Goal: Entertainment & Leisure: Browse casually

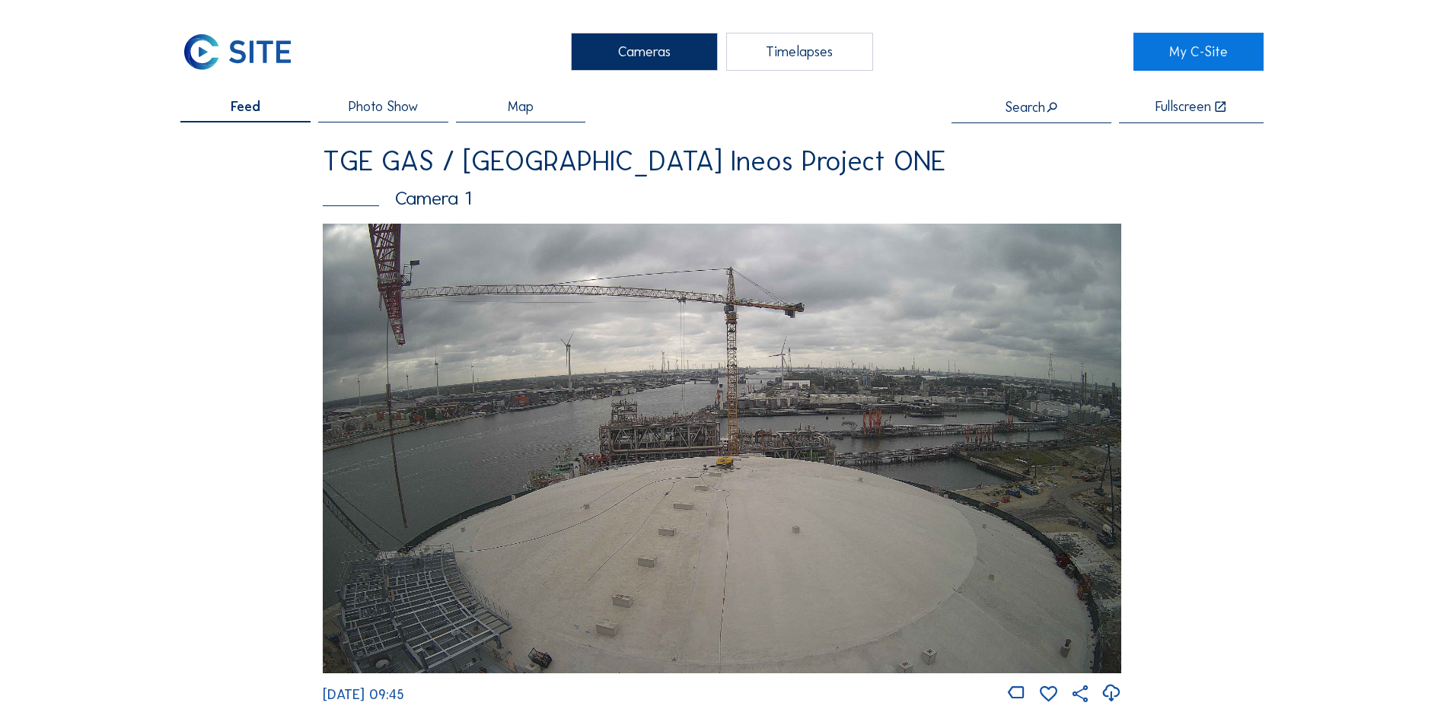
click at [647, 41] on div "Cameras" at bounding box center [644, 52] width 147 height 38
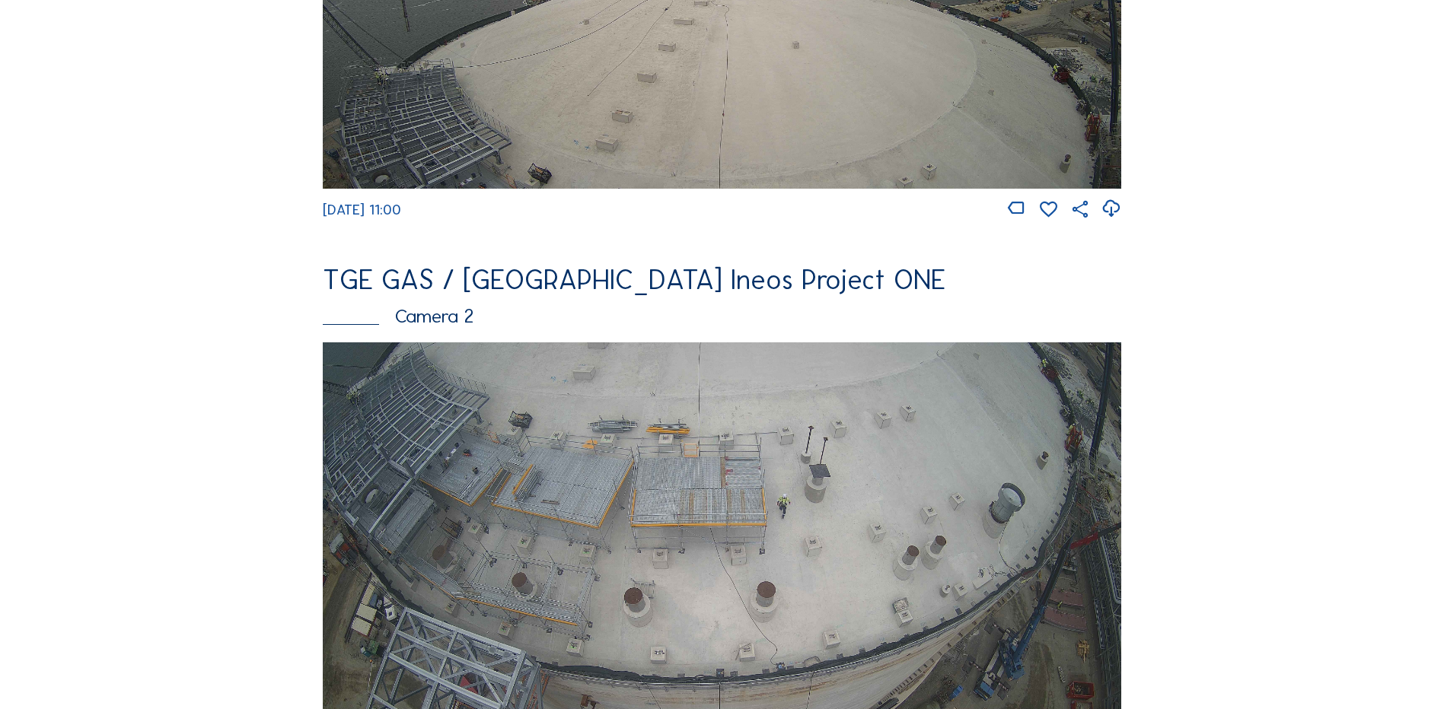
scroll to position [228, 0]
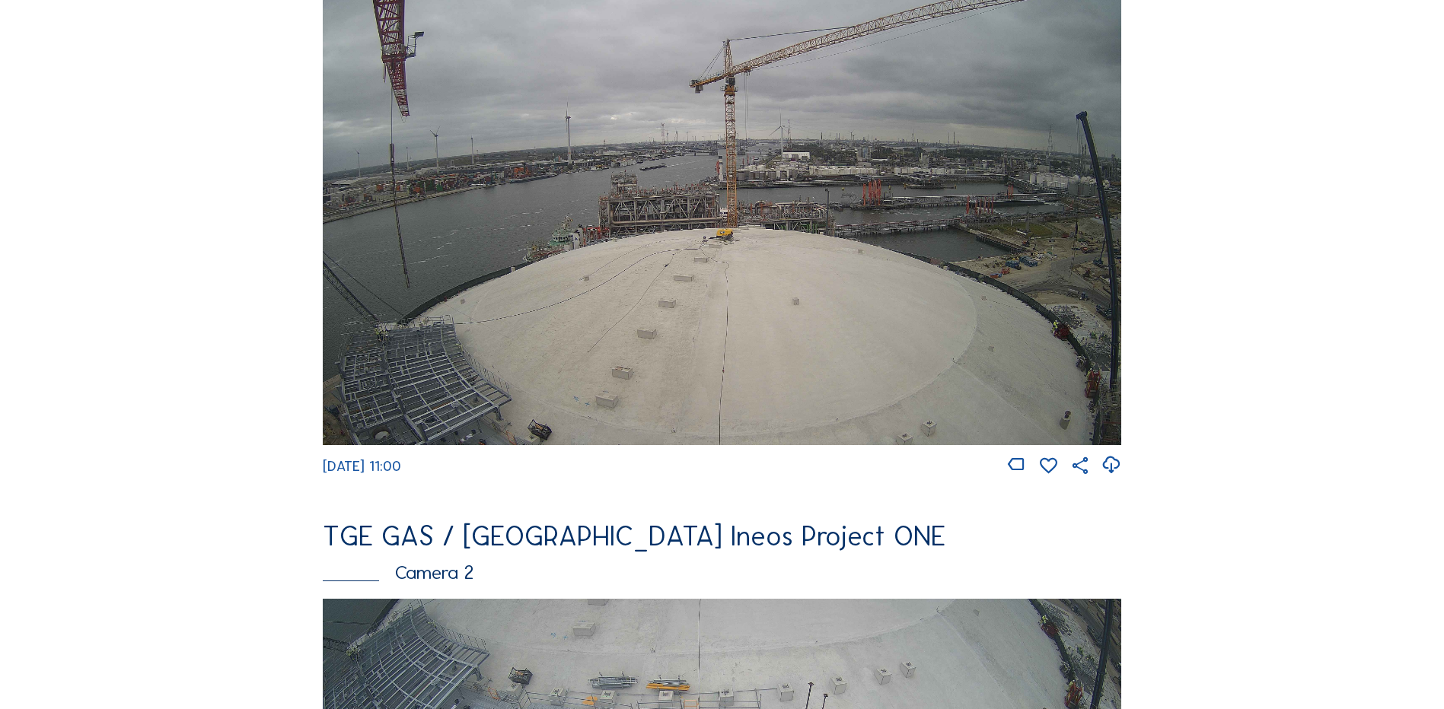
click at [581, 228] on img at bounding box center [722, 219] width 798 height 449
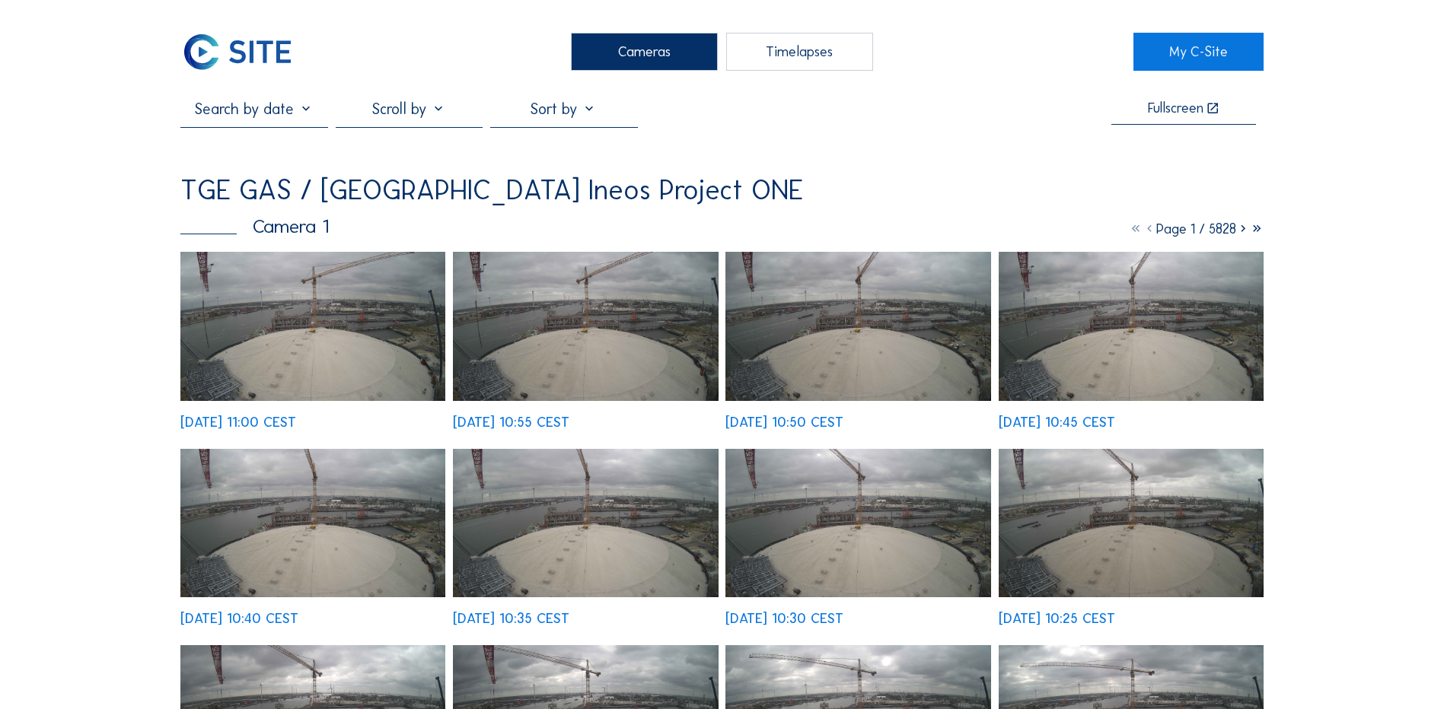
click at [318, 304] on img at bounding box center [312, 326] width 265 height 149
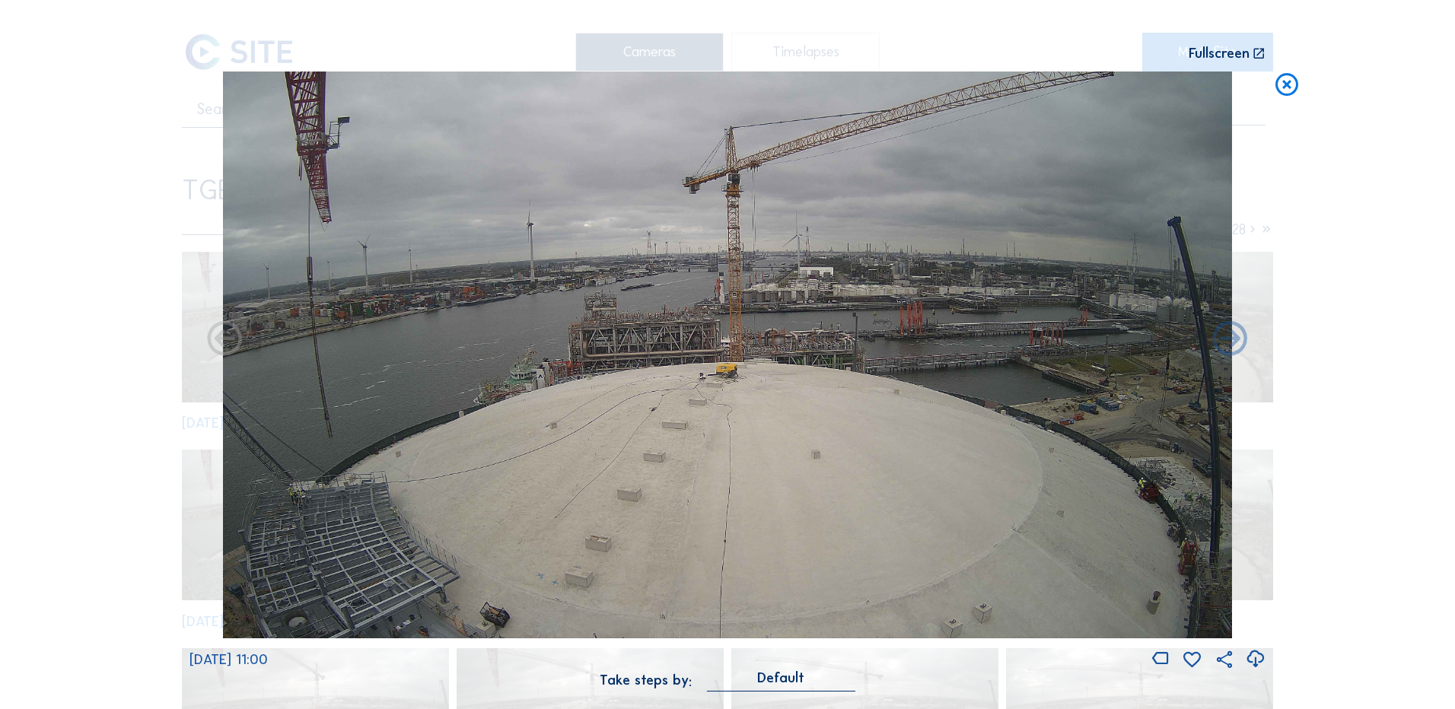
click at [1251, 658] on icon at bounding box center [1255, 659] width 21 height 25
click at [129, 470] on div "Scroll to travel through time | Press 'Alt' Button + Scroll to Zoom | Click and…" at bounding box center [727, 354] width 1455 height 709
click at [1289, 83] on icon at bounding box center [1286, 86] width 27 height 28
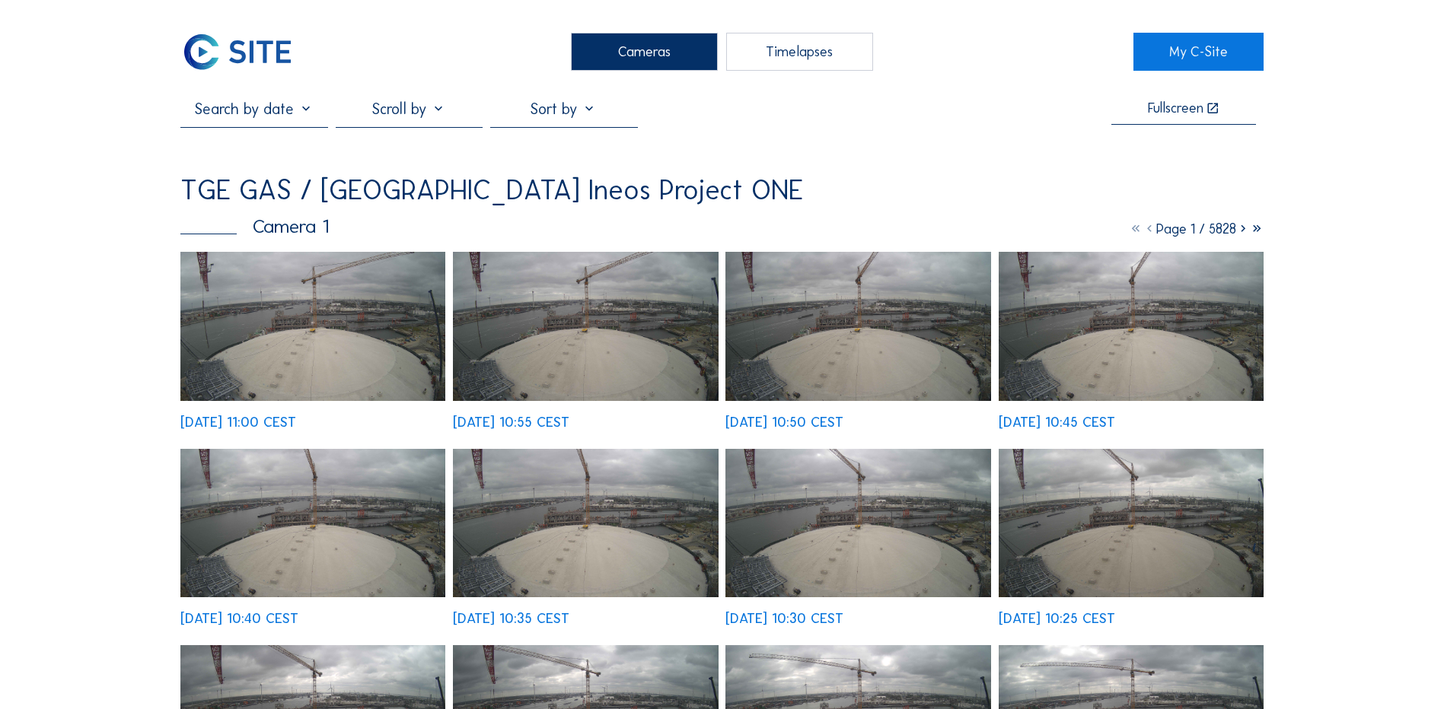
click at [652, 45] on div "Cameras" at bounding box center [644, 52] width 147 height 38
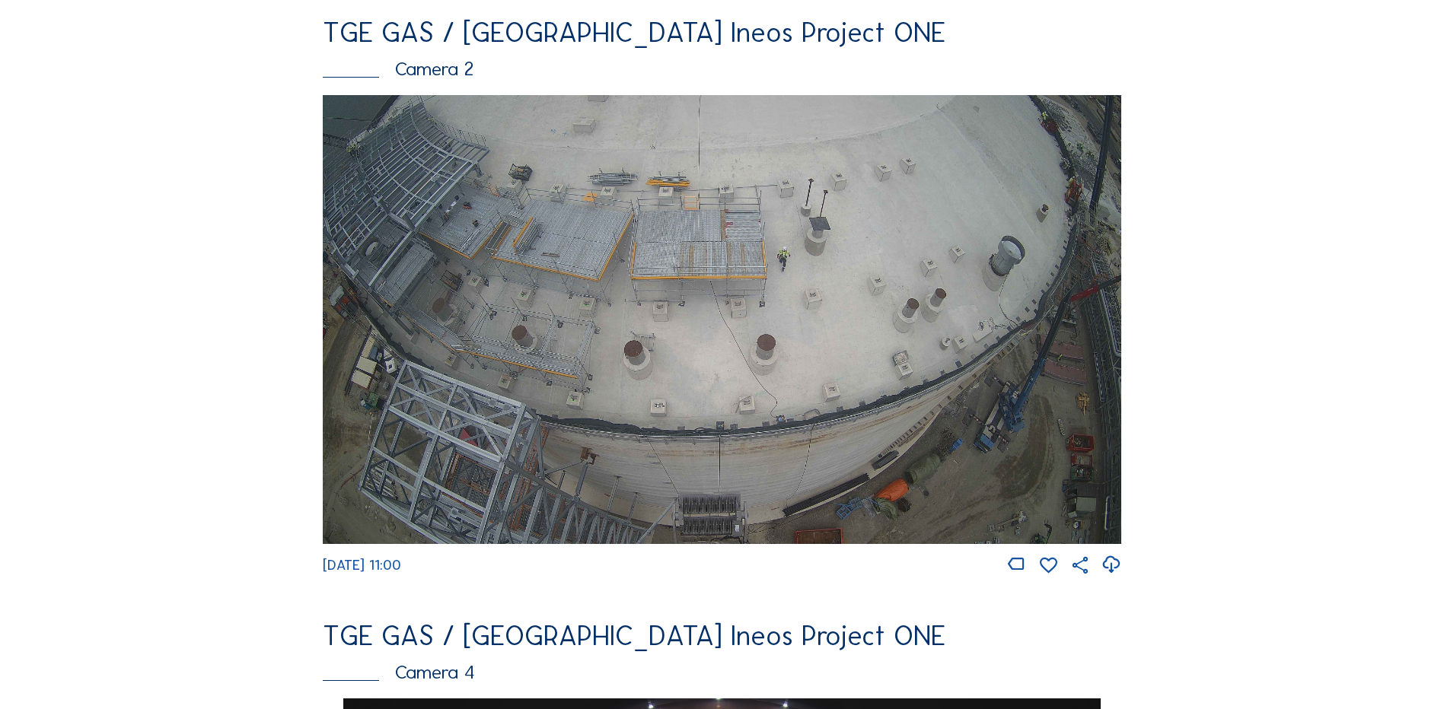
scroll to position [761, 0]
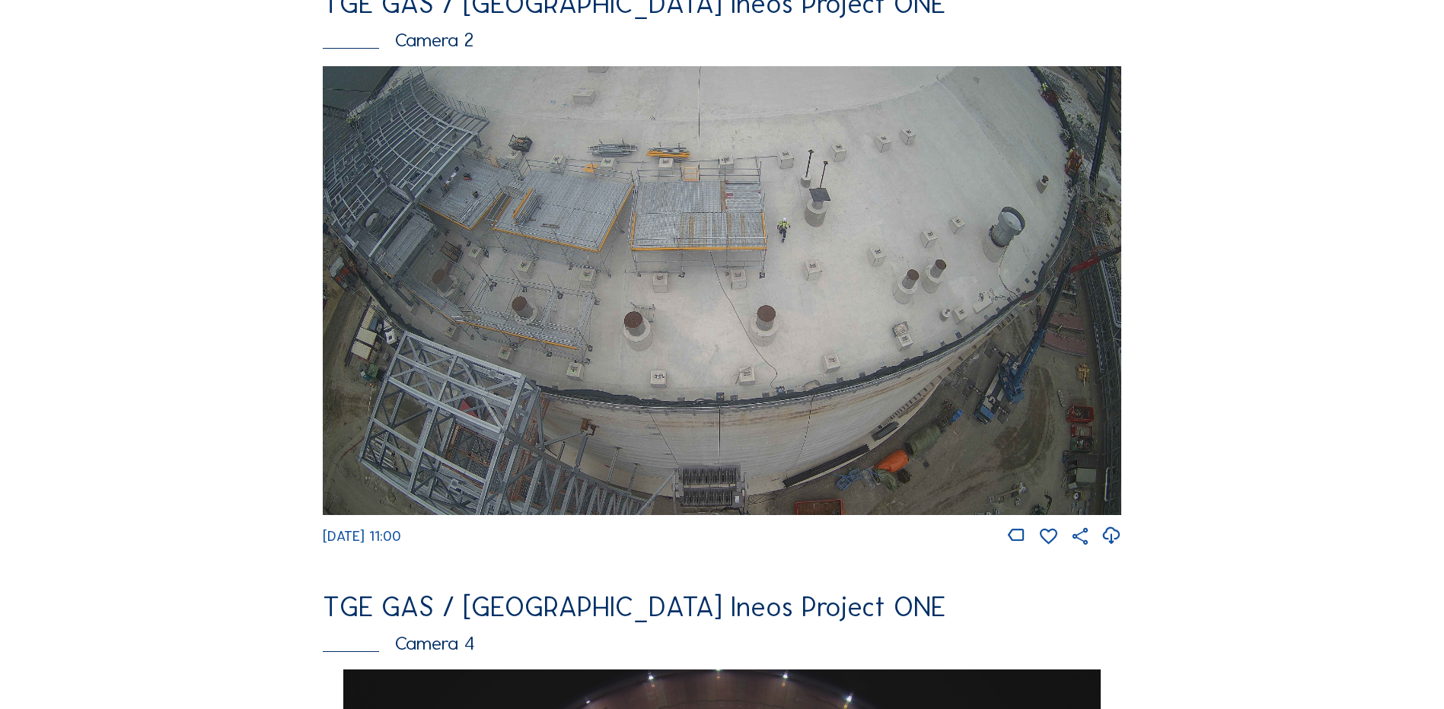
click at [585, 213] on img at bounding box center [722, 290] width 798 height 449
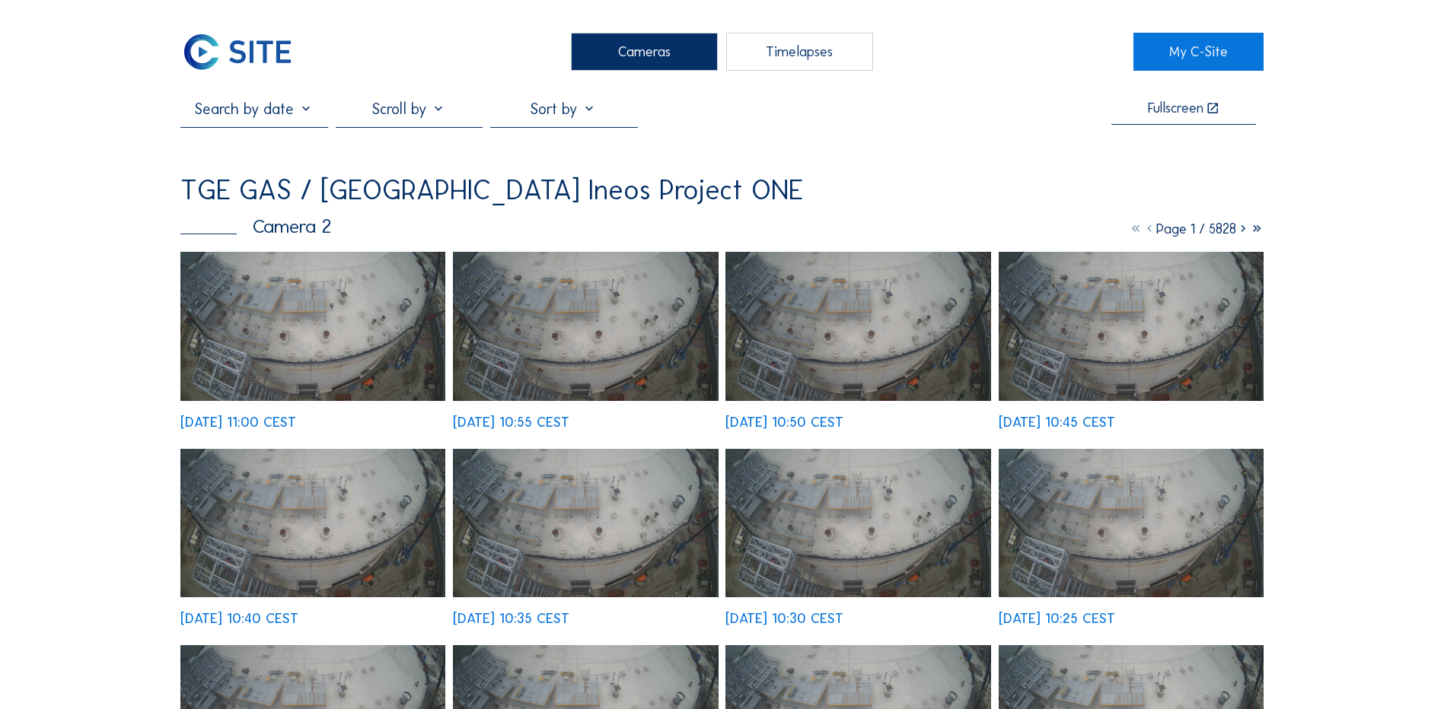
click at [298, 317] on img at bounding box center [312, 326] width 265 height 149
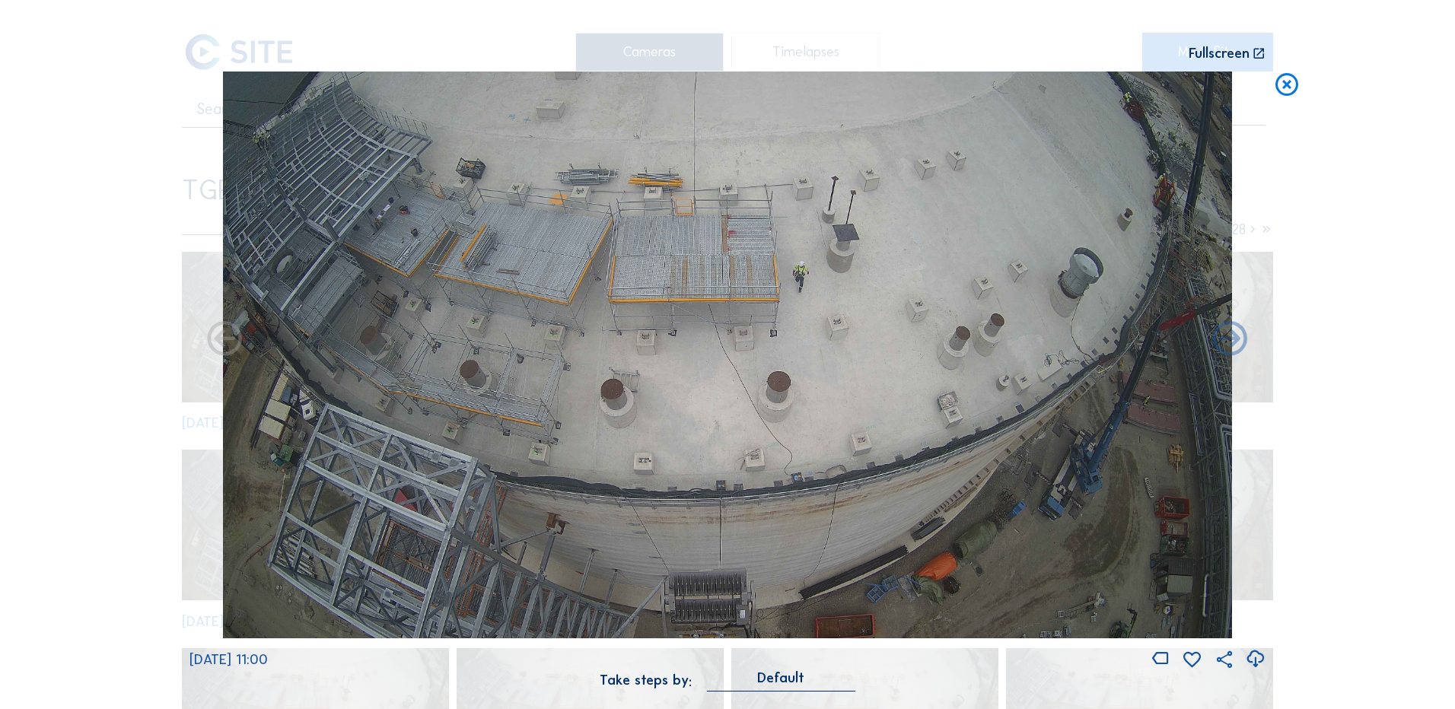
click at [1252, 657] on icon at bounding box center [1255, 659] width 21 height 25
drag, startPoint x: 109, startPoint y: 257, endPoint x: 188, endPoint y: 242, distance: 80.6
click at [109, 257] on div "Scroll to travel through time | Press 'Alt' Button + Scroll to Zoom | Click and…" at bounding box center [727, 354] width 1455 height 709
click at [1294, 84] on icon at bounding box center [1286, 86] width 27 height 28
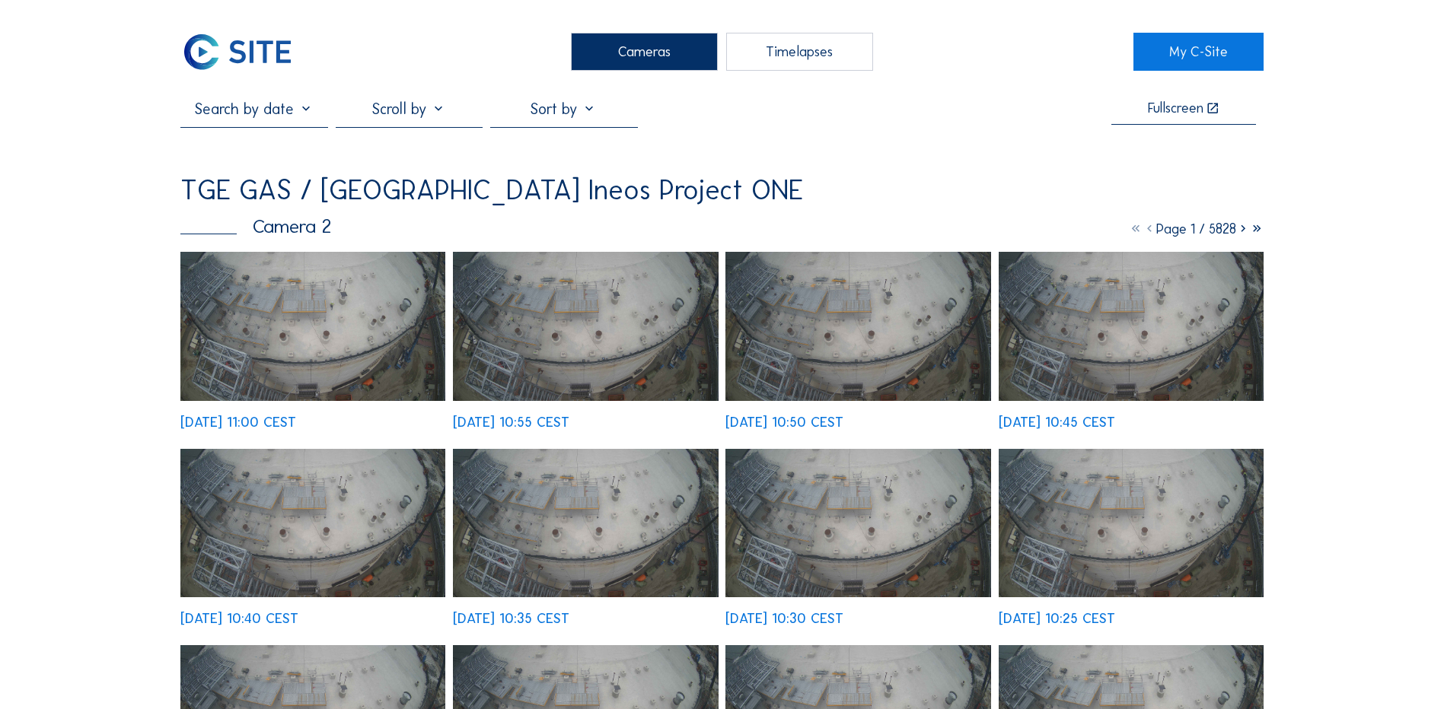
click at [641, 46] on div "Cameras" at bounding box center [644, 52] width 147 height 38
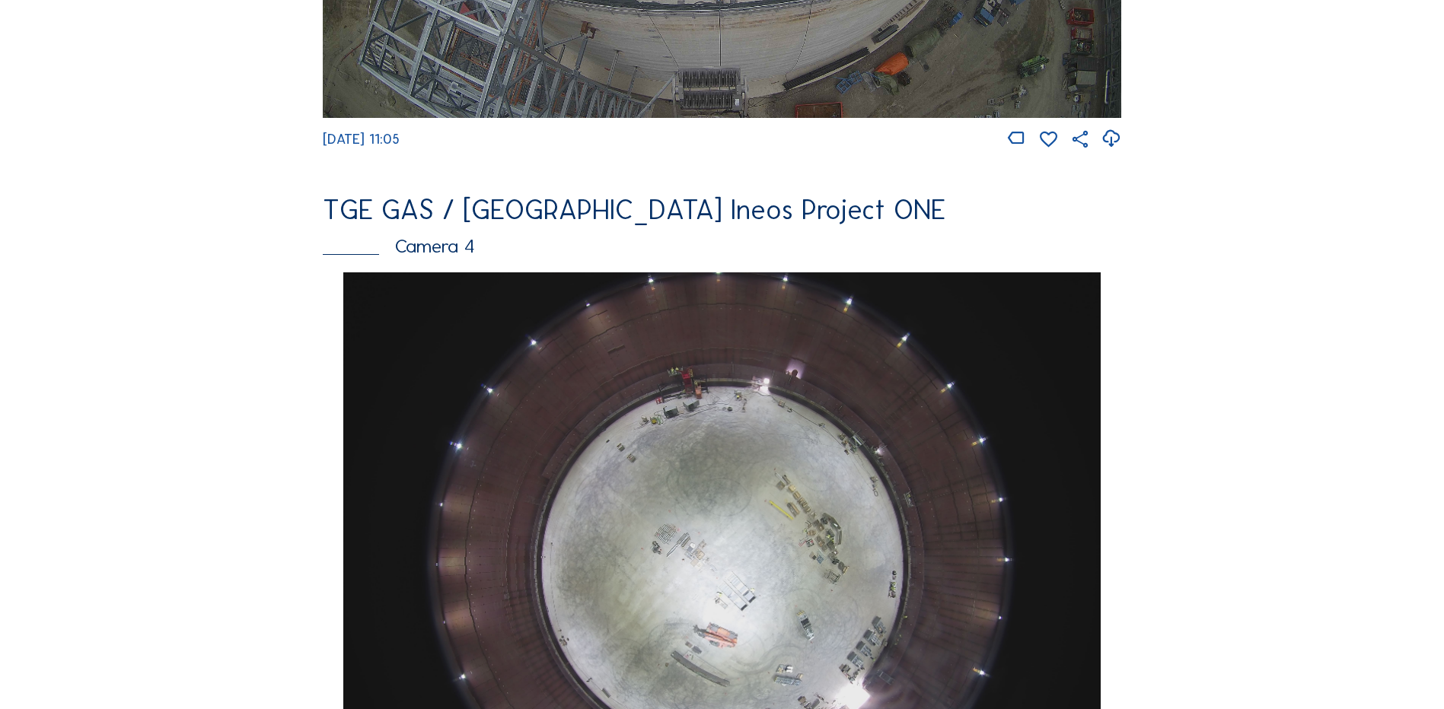
scroll to position [1218, 0]
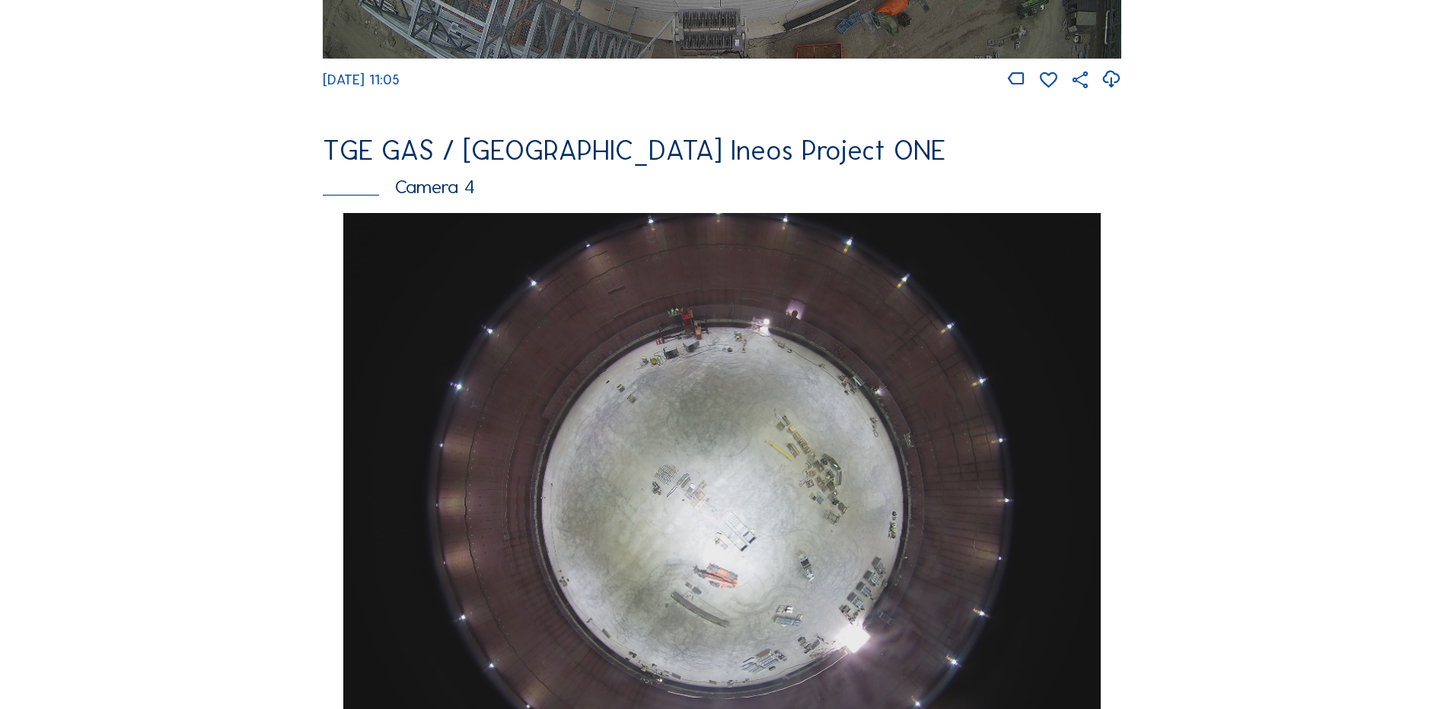
click at [716, 434] on img at bounding box center [721, 497] width 757 height 568
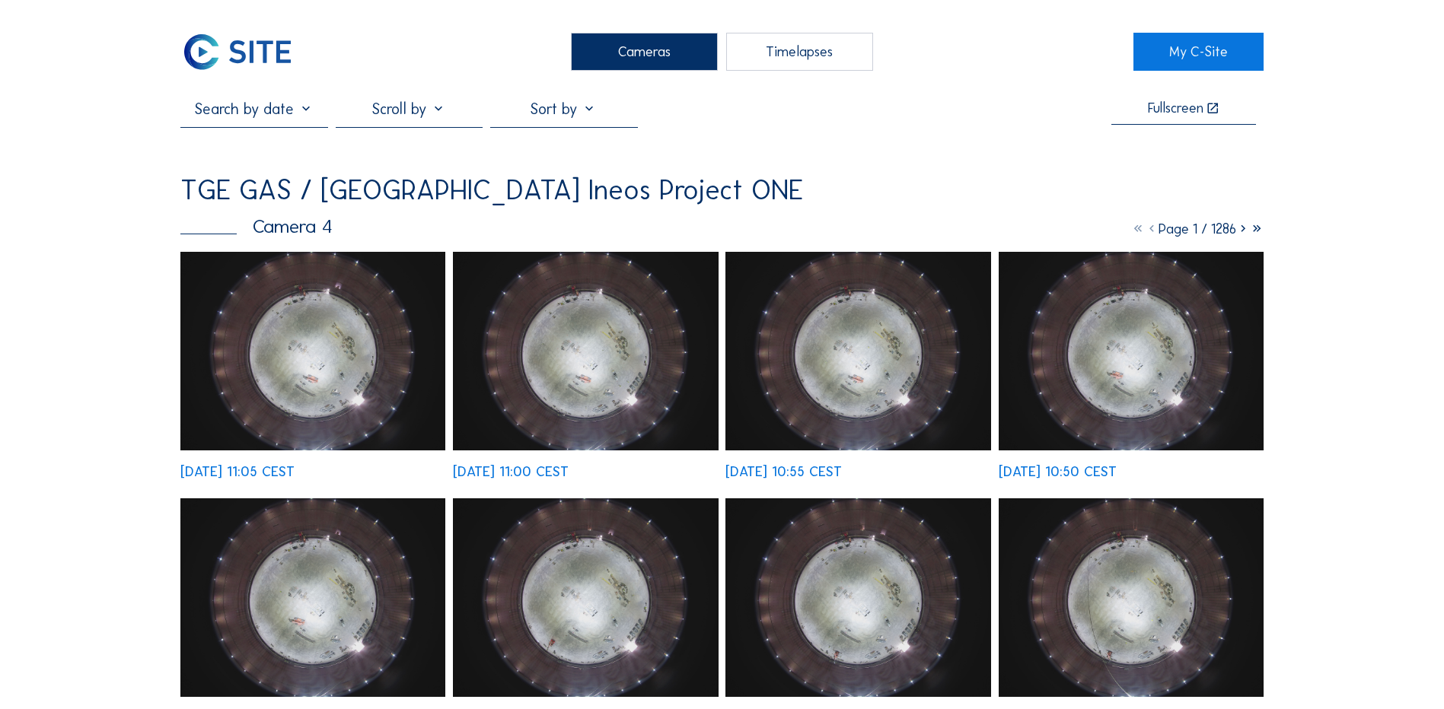
click at [325, 365] on img at bounding box center [312, 351] width 265 height 199
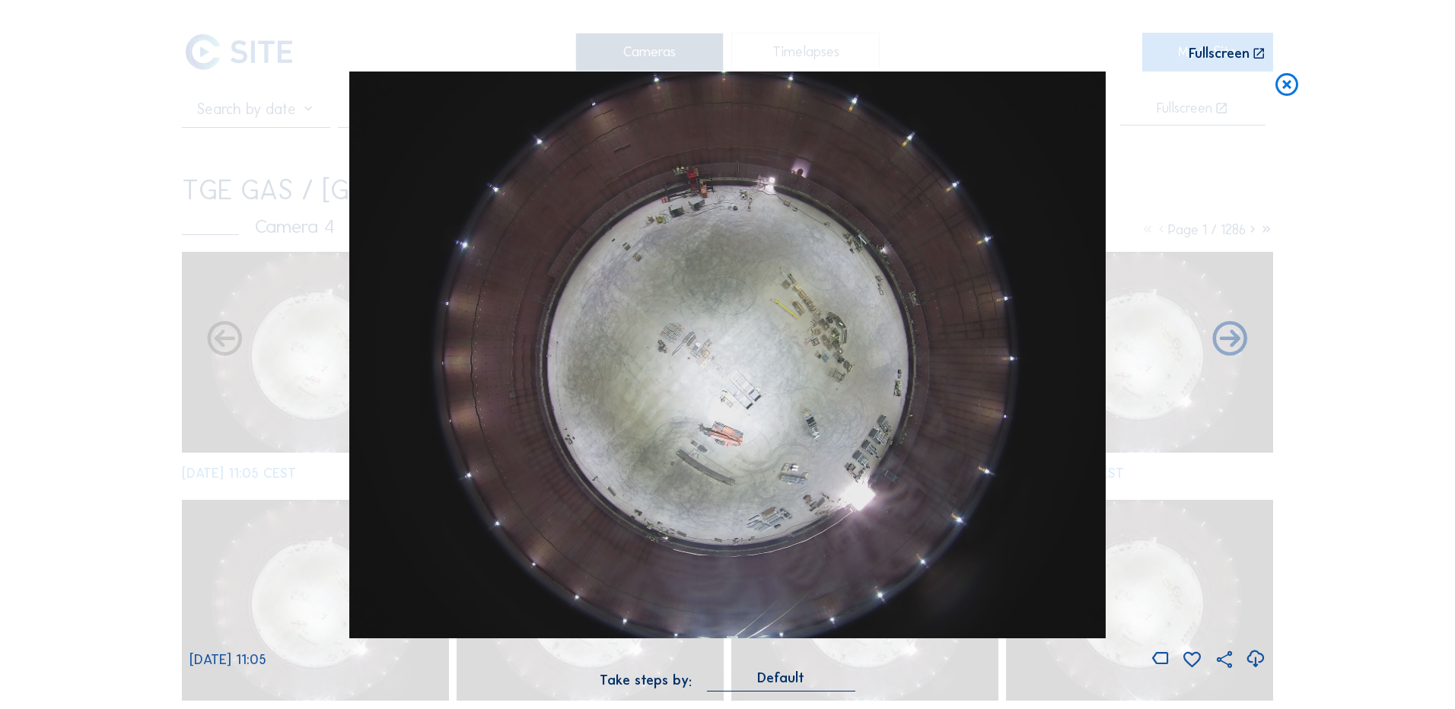
click at [1260, 658] on icon at bounding box center [1255, 659] width 21 height 25
click at [148, 258] on div "Scroll to travel through time | Press 'Alt' Button + Scroll to Zoom | Click and…" at bounding box center [727, 354] width 1455 height 709
click at [1289, 89] on icon at bounding box center [1286, 86] width 27 height 28
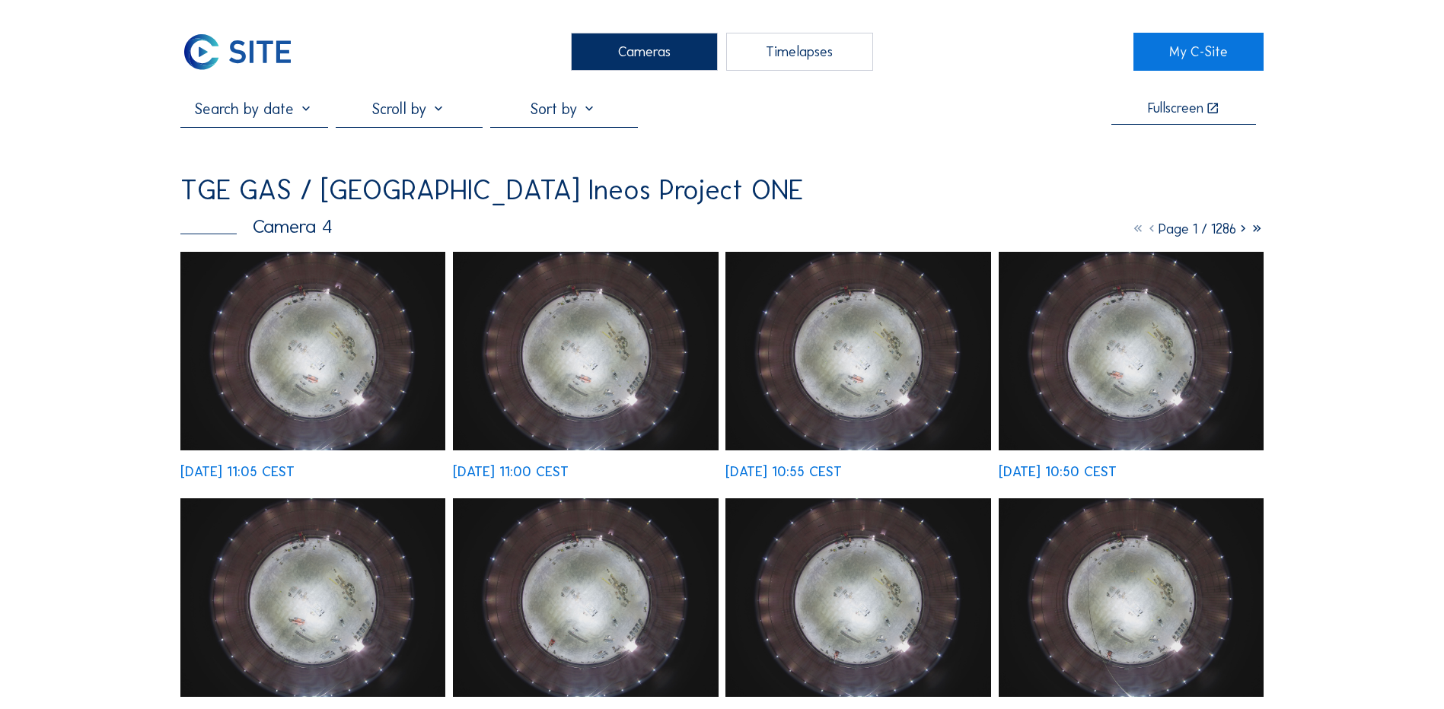
click at [640, 51] on div "Cameras" at bounding box center [644, 52] width 147 height 38
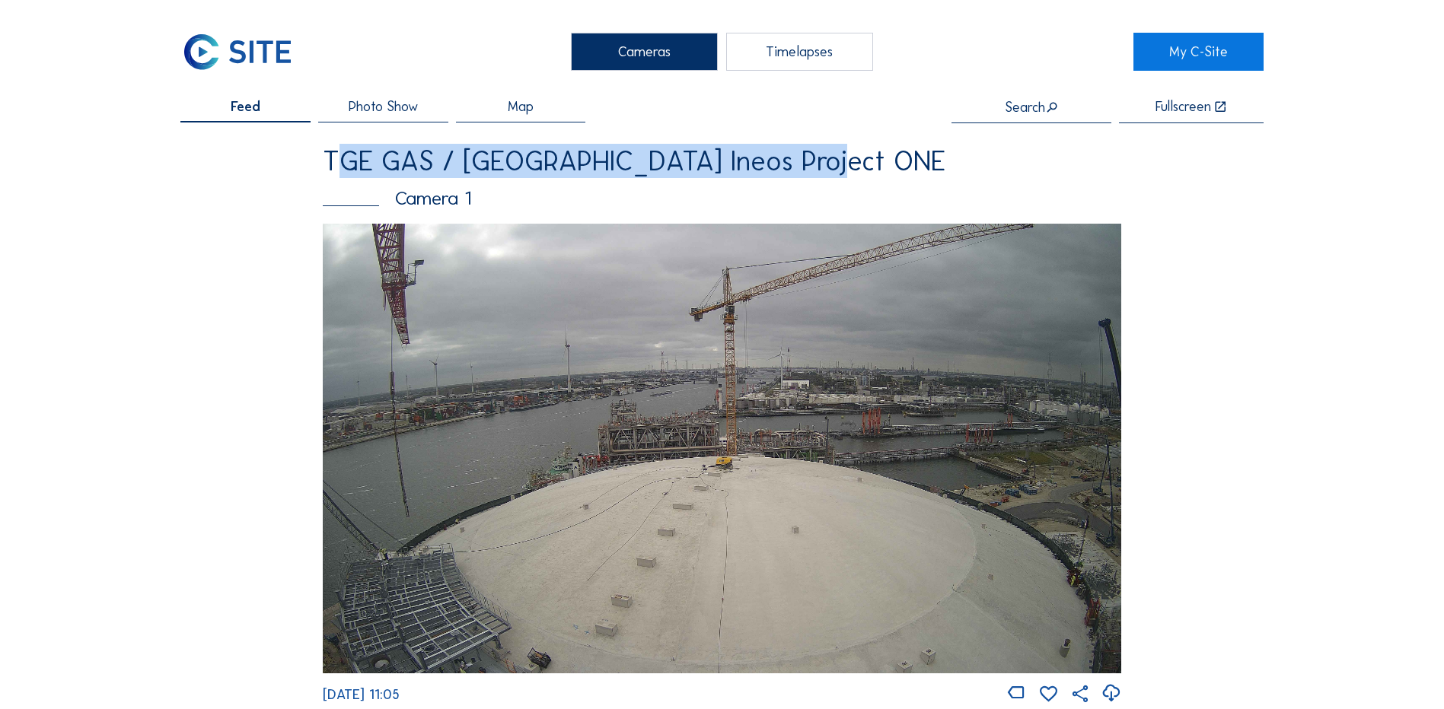
drag, startPoint x: 255, startPoint y: 165, endPoint x: 817, endPoint y: 169, distance: 562.5
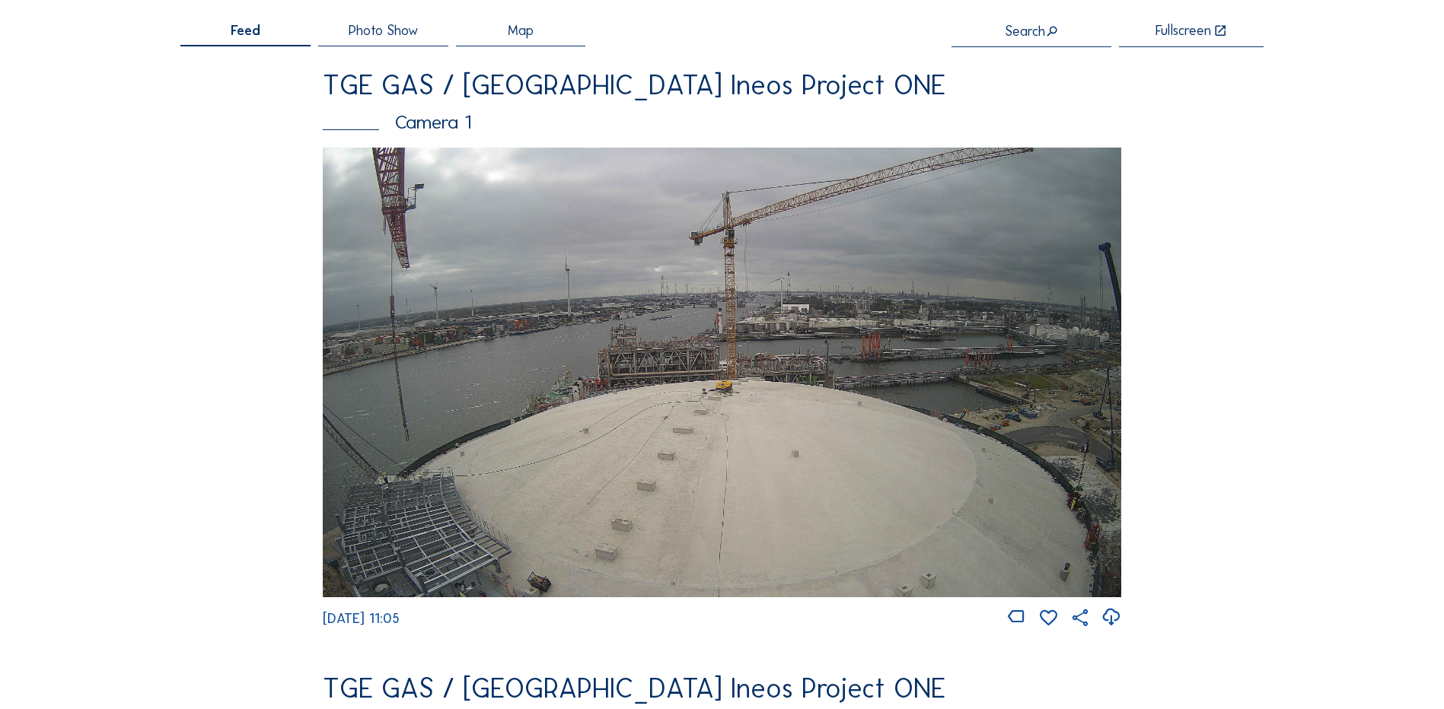
click at [615, 327] on img at bounding box center [722, 372] width 798 height 449
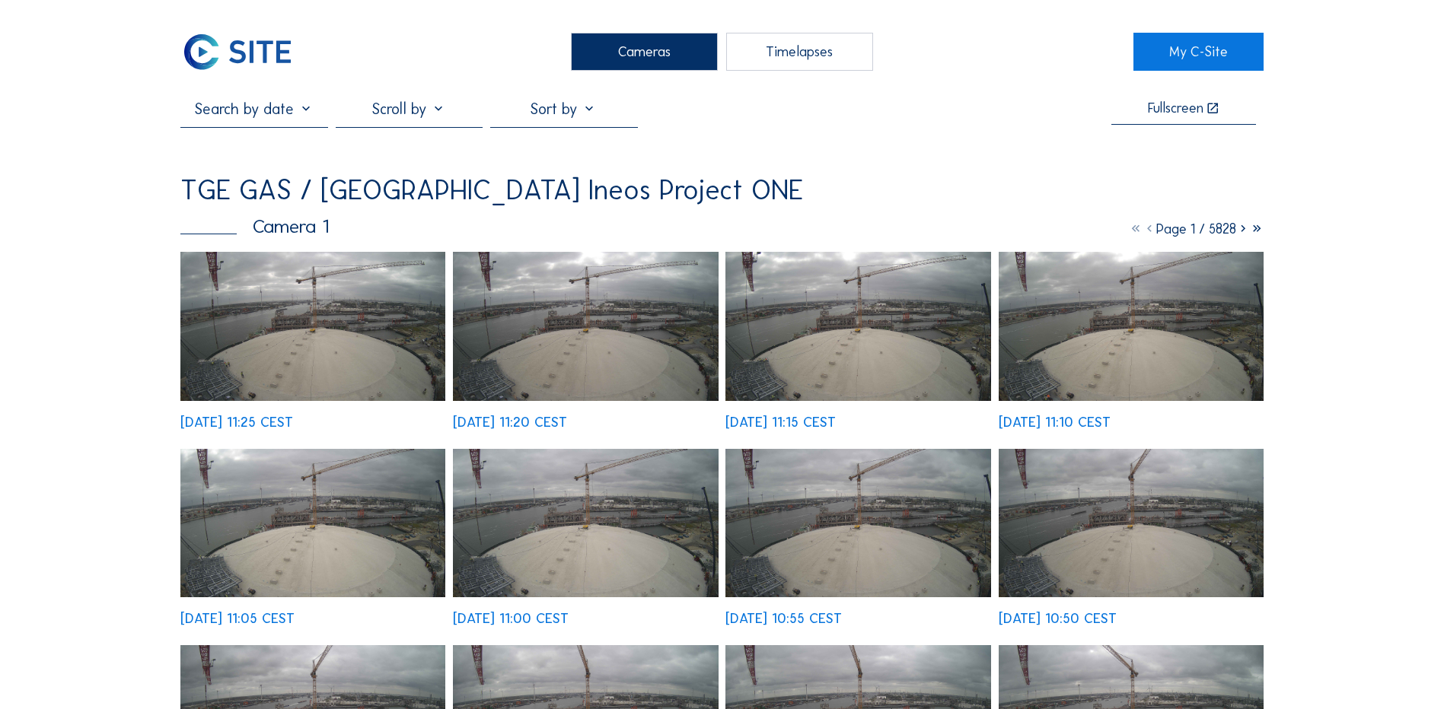
click at [244, 340] on img at bounding box center [312, 326] width 265 height 149
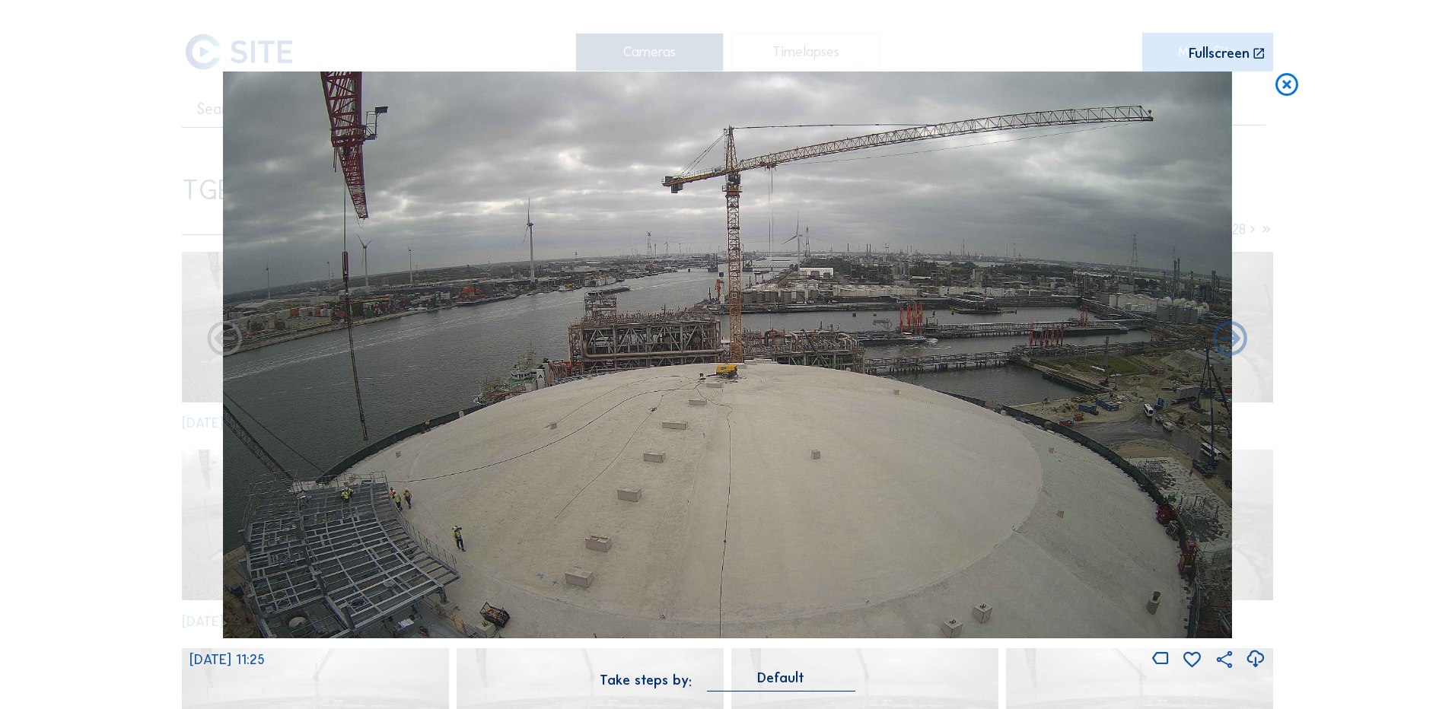
click at [1254, 659] on icon at bounding box center [1255, 659] width 21 height 25
click at [142, 275] on div "Scroll to travel through time | Press 'Alt' Button + Scroll to Zoom | Click and…" at bounding box center [727, 354] width 1455 height 709
click at [1292, 82] on icon at bounding box center [1286, 86] width 27 height 28
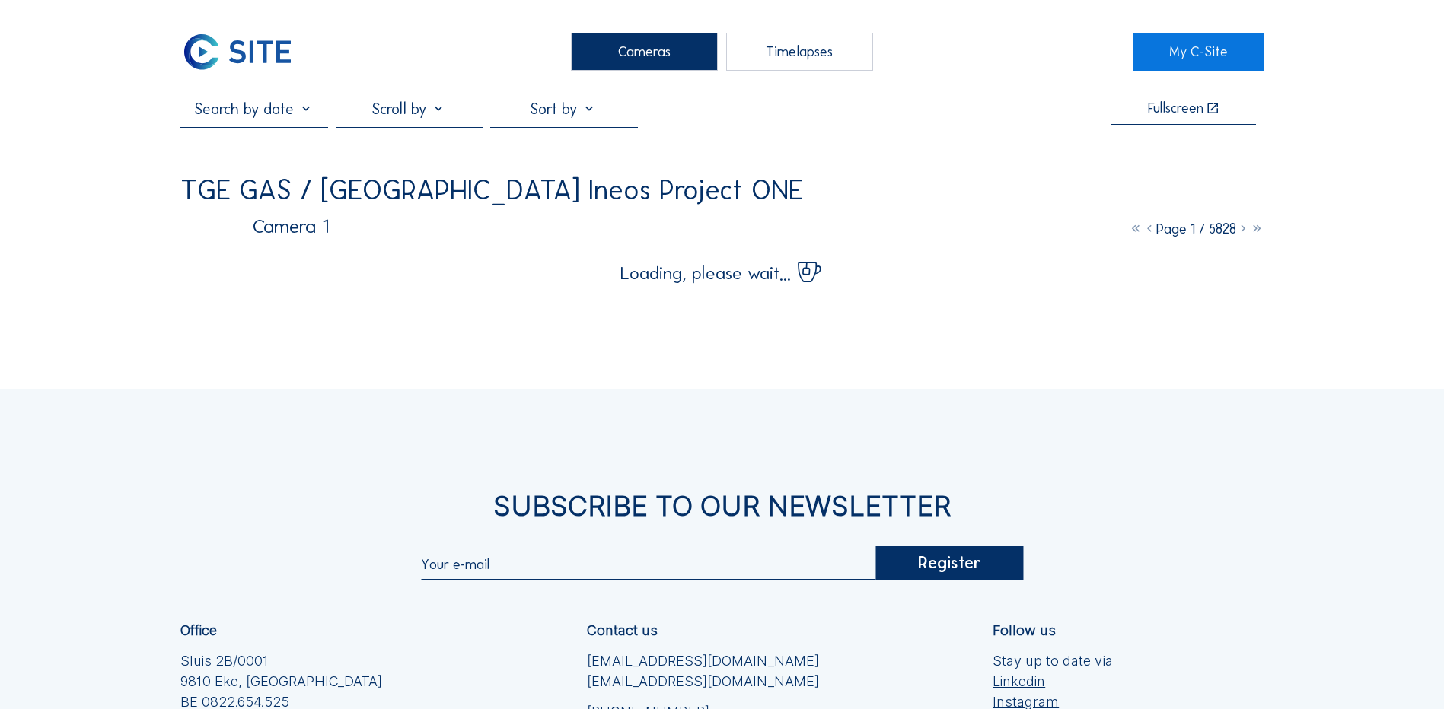
click at [639, 49] on div "Cameras" at bounding box center [644, 52] width 147 height 38
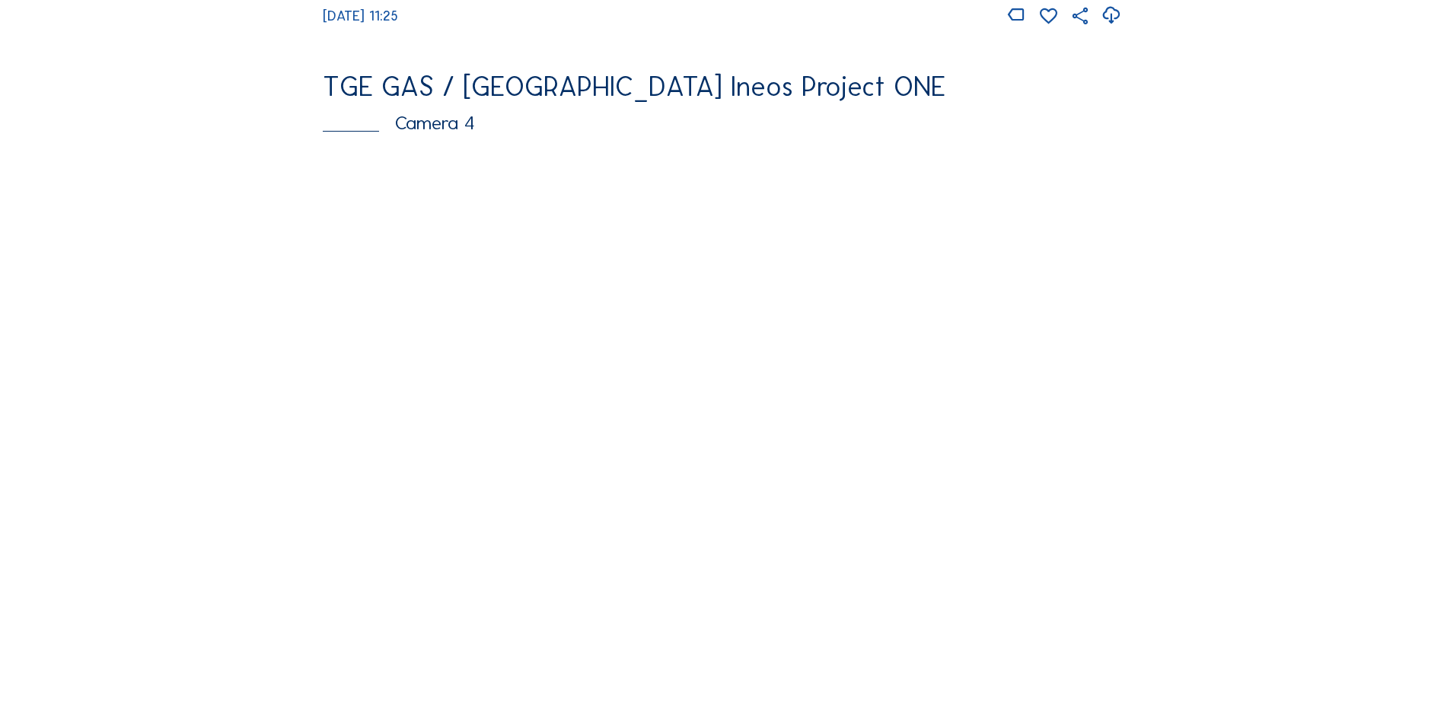
scroll to position [1294, 0]
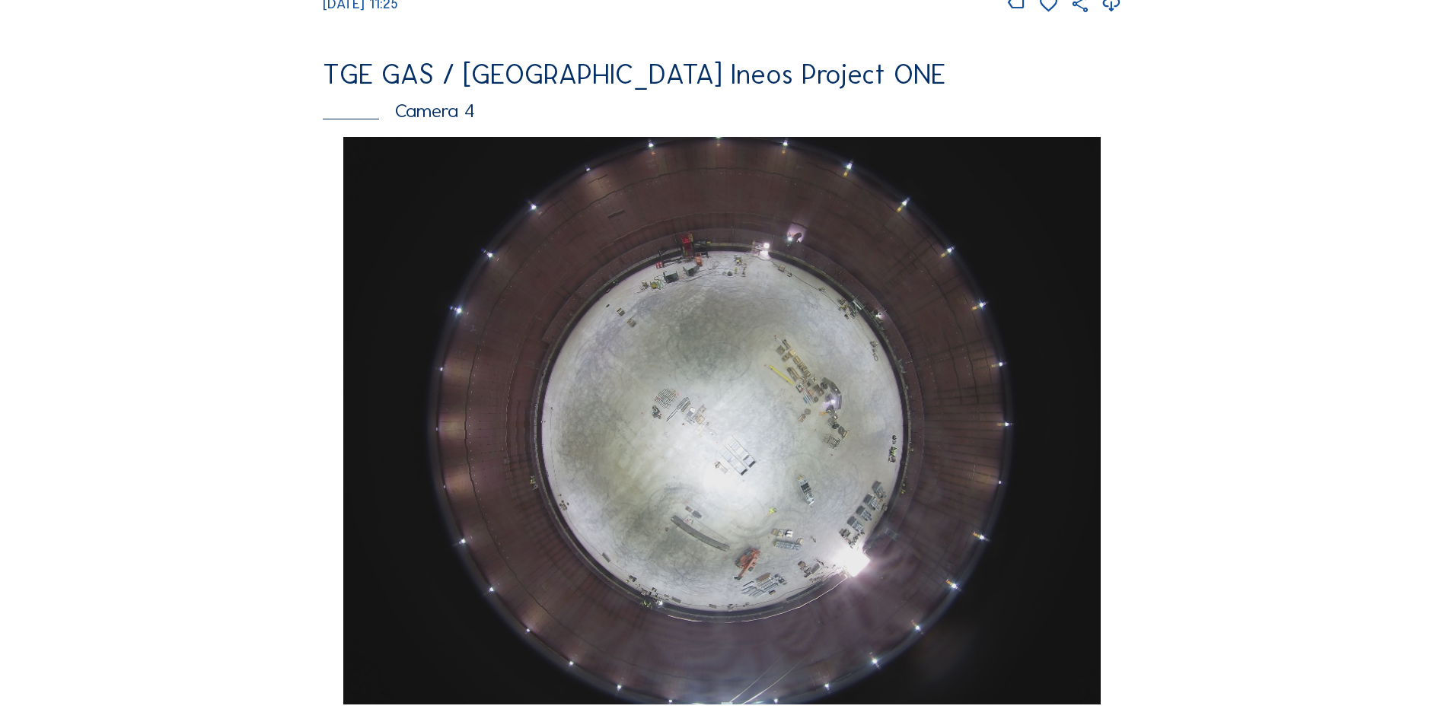
click at [655, 442] on img at bounding box center [721, 421] width 757 height 568
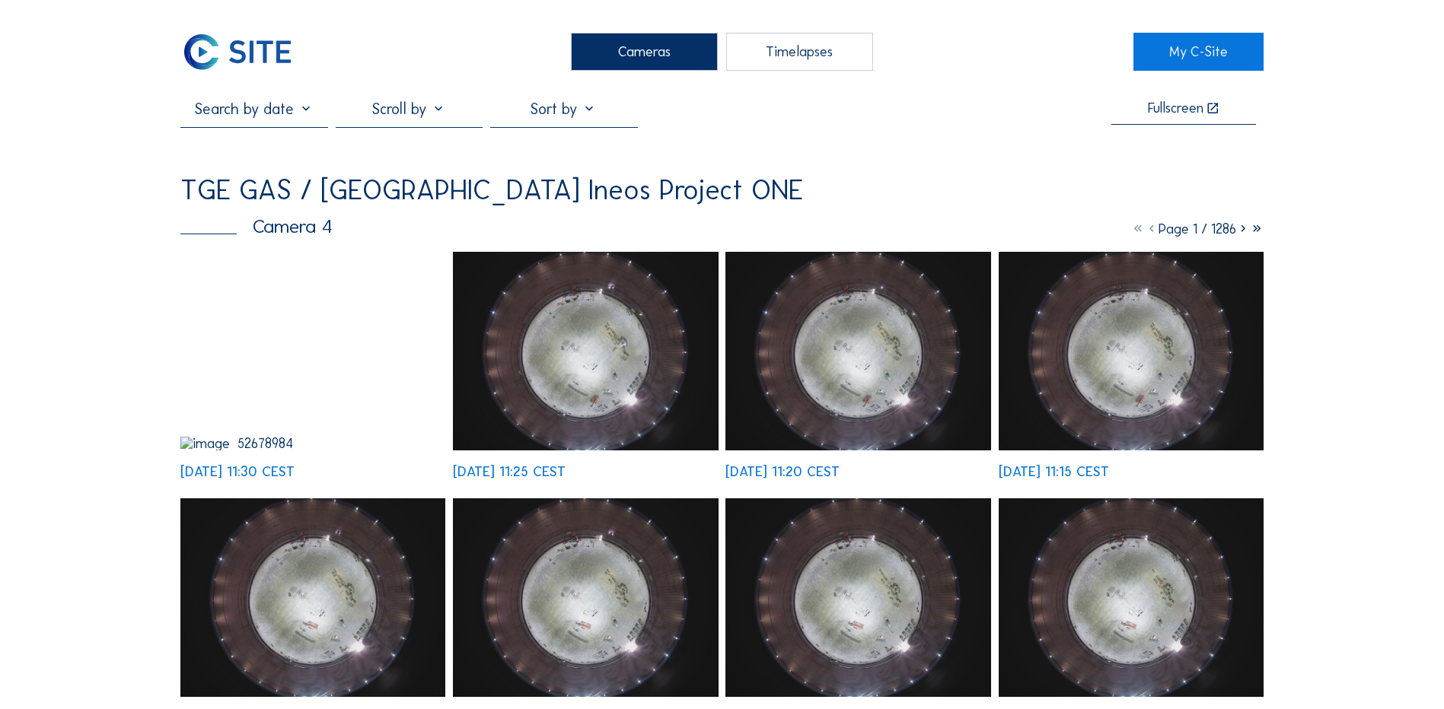
click at [616, 343] on img at bounding box center [585, 351] width 265 height 199
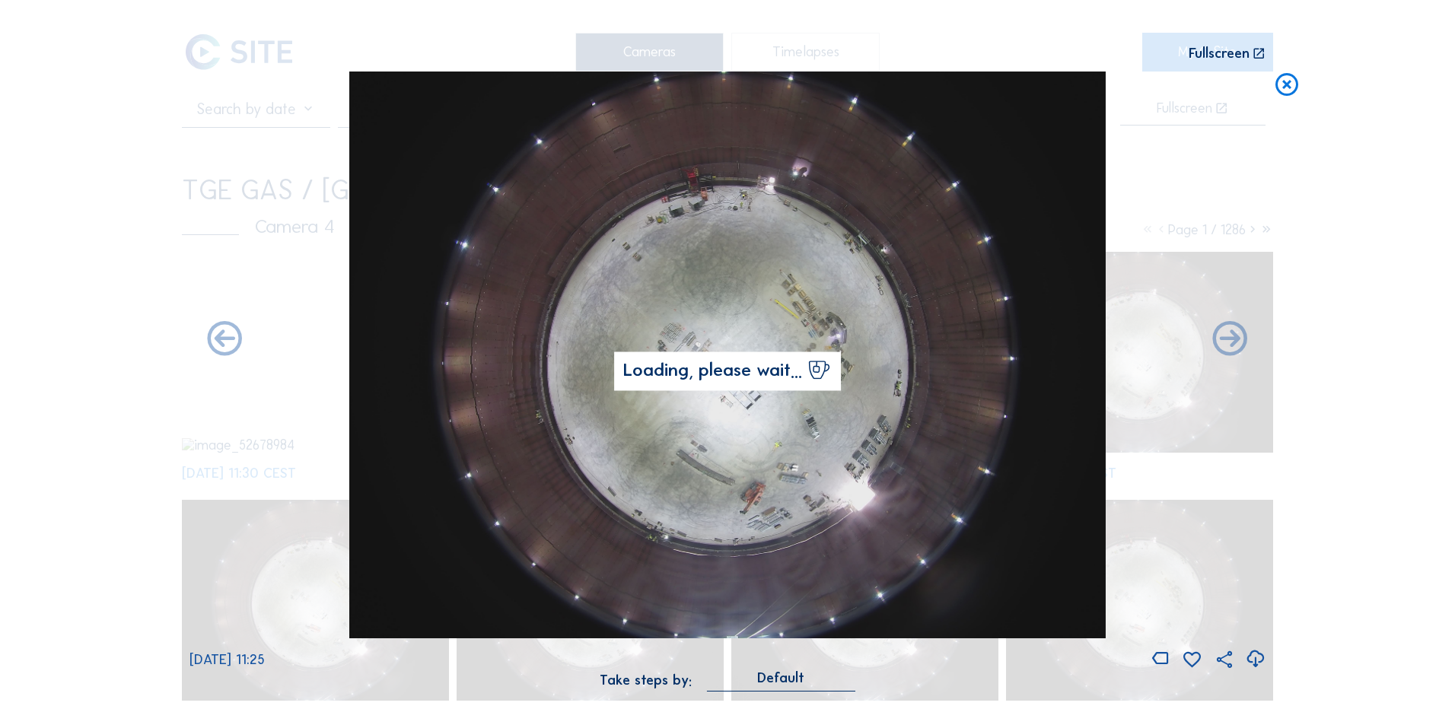
click at [1251, 655] on icon at bounding box center [1255, 659] width 21 height 25
click at [154, 383] on div "Scroll to travel through time | Press 'Alt' Button + Scroll to Zoom | Click and…" at bounding box center [727, 354] width 1455 height 709
click at [1290, 86] on icon at bounding box center [1286, 86] width 27 height 28
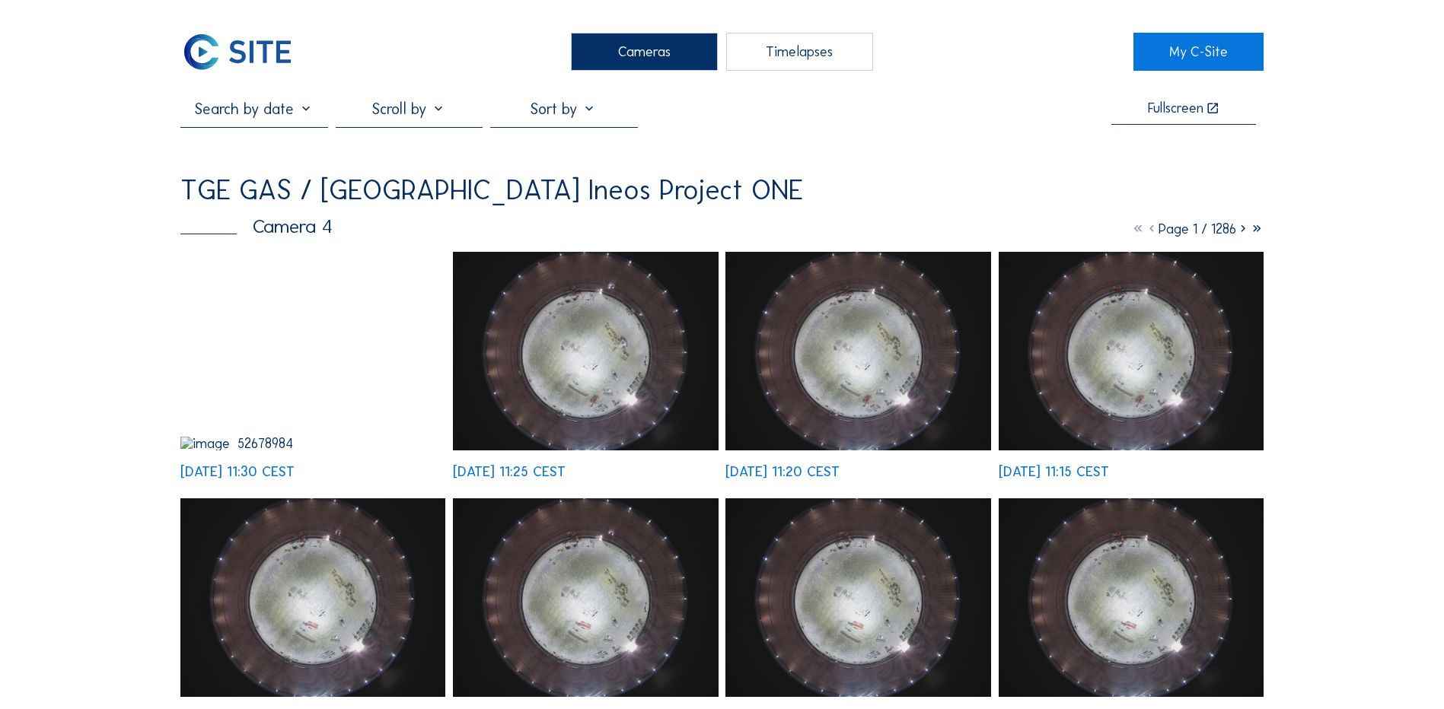
click at [652, 53] on div "Cameras" at bounding box center [644, 52] width 147 height 38
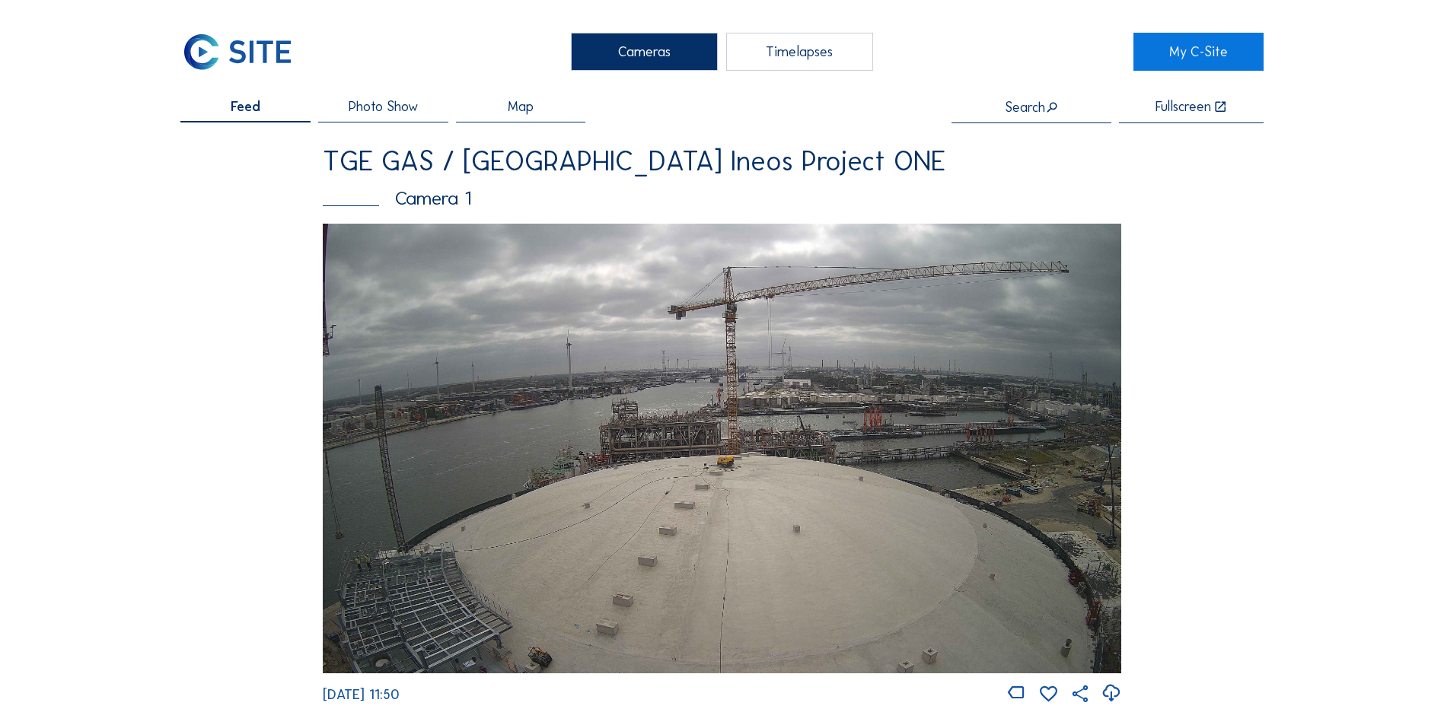
click at [715, 362] on img at bounding box center [722, 448] width 798 height 449
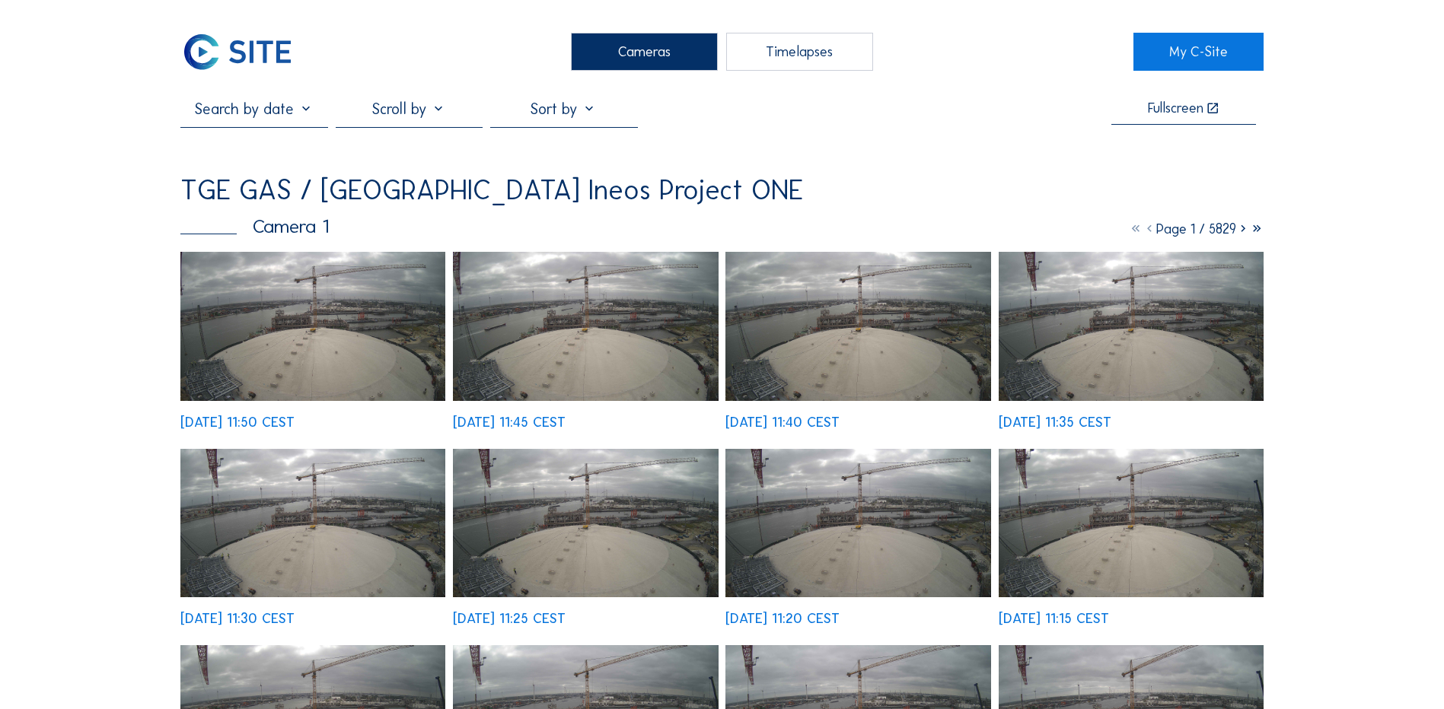
click at [362, 330] on img at bounding box center [312, 326] width 265 height 149
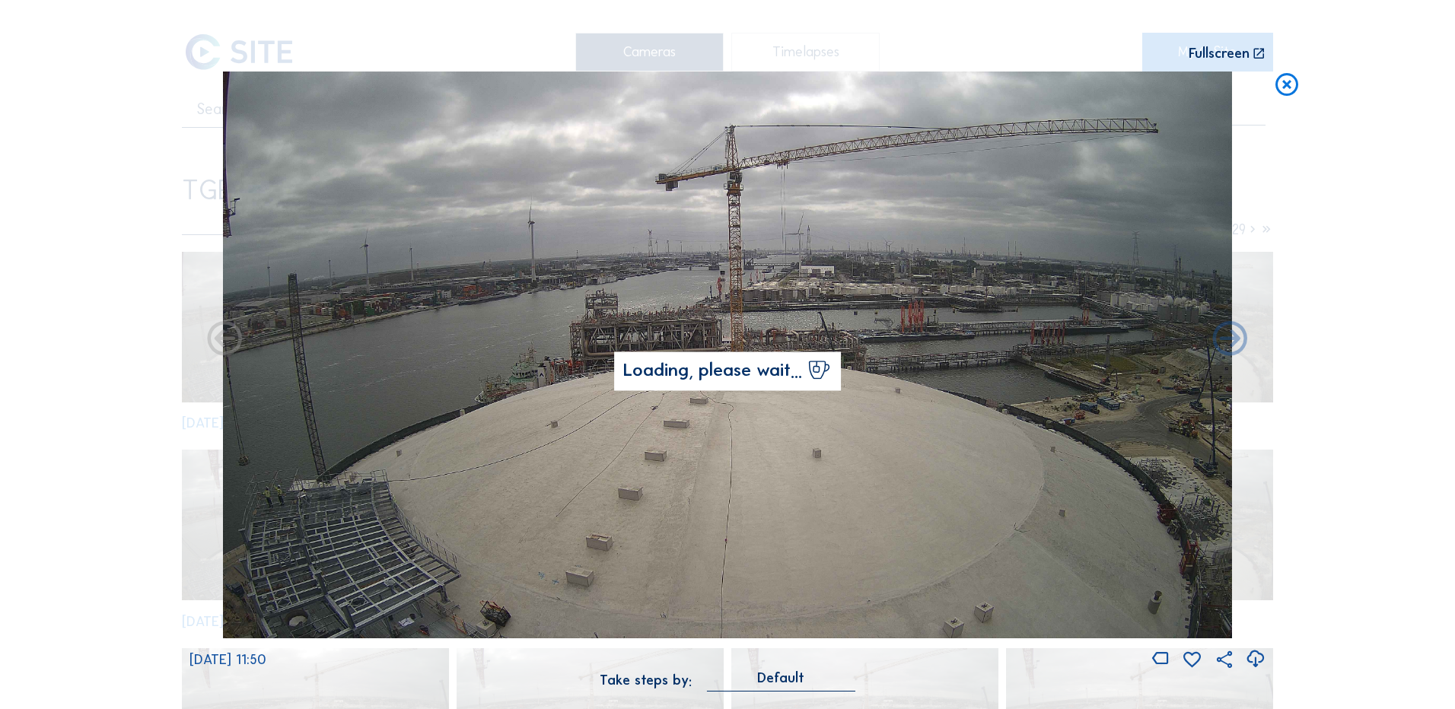
click at [1254, 655] on icon at bounding box center [1255, 659] width 21 height 25
